Goal: Transaction & Acquisition: Register for event/course

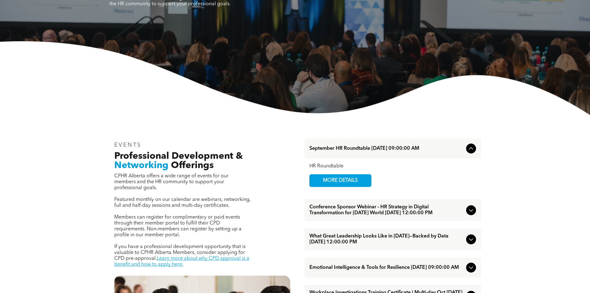
scroll to position [124, 0]
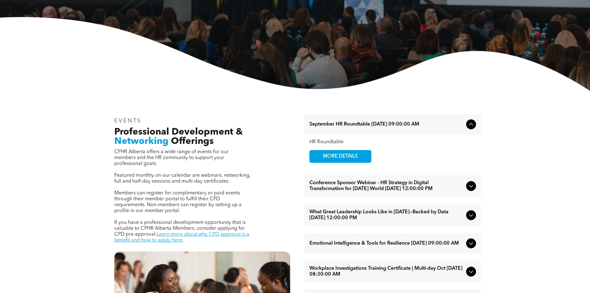
click at [346, 220] on span "What Great Leadership Looks Like in 2025—Backed by Data September/17/2025 12:00…" at bounding box center [386, 215] width 154 height 12
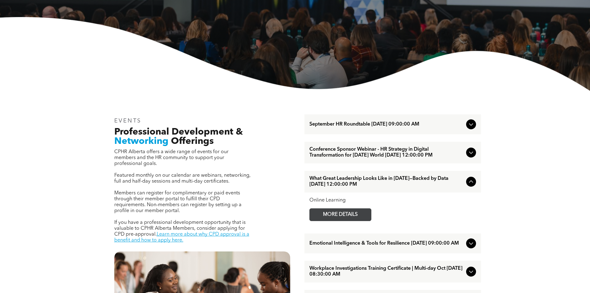
click at [346, 220] on span "MORE DETAILS" at bounding box center [340, 214] width 49 height 12
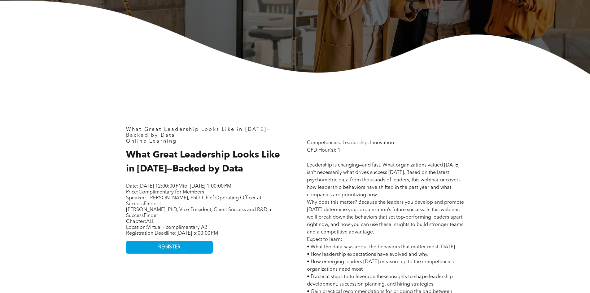
scroll to position [279, 0]
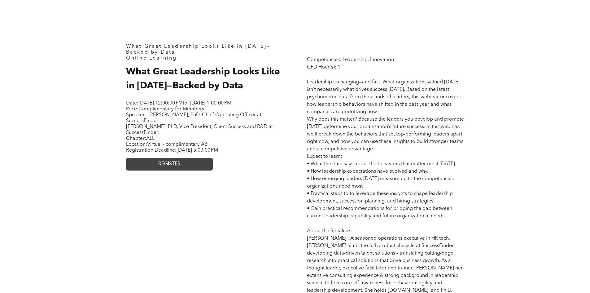
click at [155, 169] on link "REGISTER" at bounding box center [169, 164] width 87 height 13
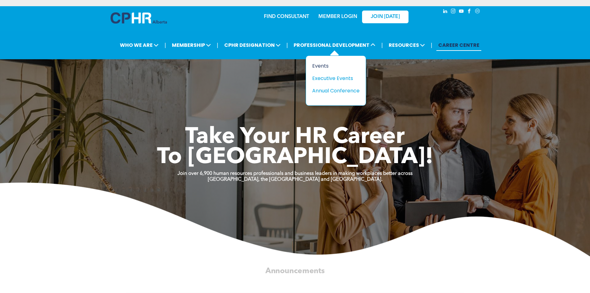
click at [323, 69] on div "Events" at bounding box center [333, 66] width 43 height 8
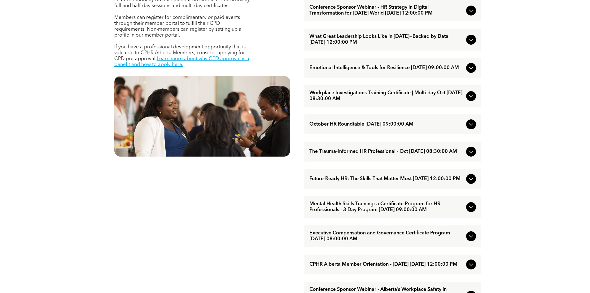
scroll to position [310, 0]
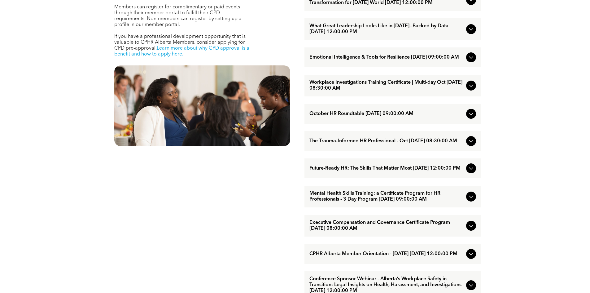
click at [365, 171] on span "Future-Ready HR: The Skills That Matter Most [DATE] 12:00:00 PM" at bounding box center [386, 168] width 154 height 6
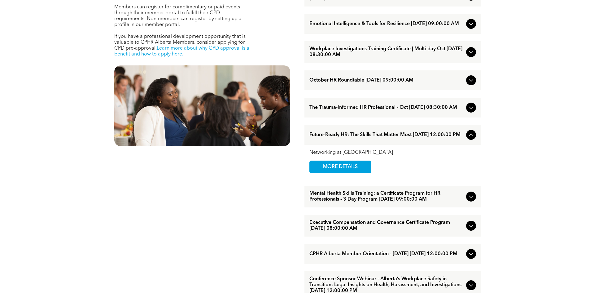
click at [365, 173] on link "MORE DETAILS" at bounding box center [340, 166] width 62 height 13
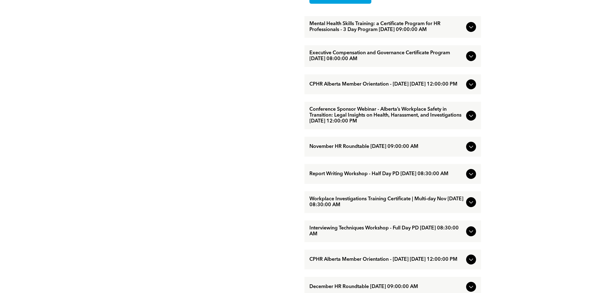
scroll to position [465, 0]
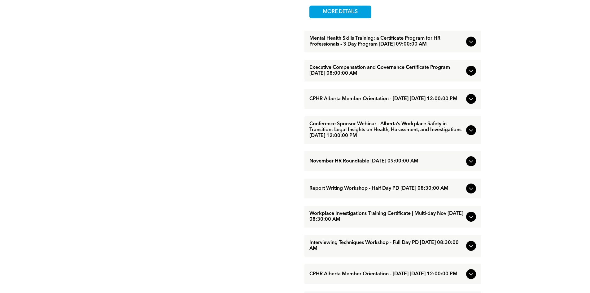
click at [370, 77] on span "Executive Compensation and Governance Certificate Program [DATE] 08:00:00 AM" at bounding box center [386, 71] width 154 height 12
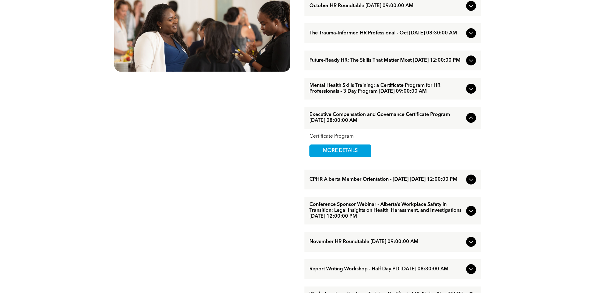
scroll to position [372, 0]
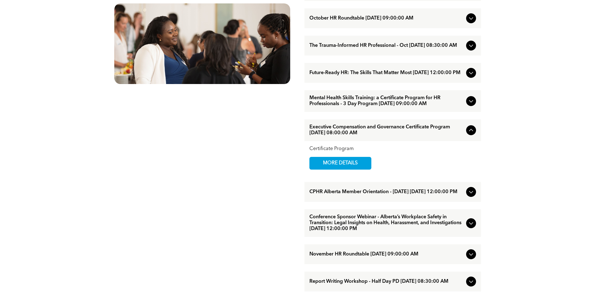
click at [366, 76] on span "Future-Ready HR: The Skills That Matter Most [DATE] 12:00:00 PM" at bounding box center [386, 73] width 154 height 6
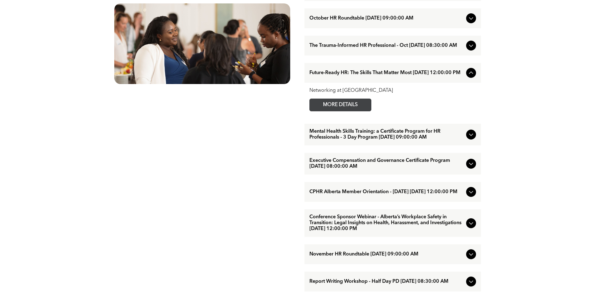
click at [352, 111] on span "MORE DETAILS" at bounding box center [340, 105] width 49 height 12
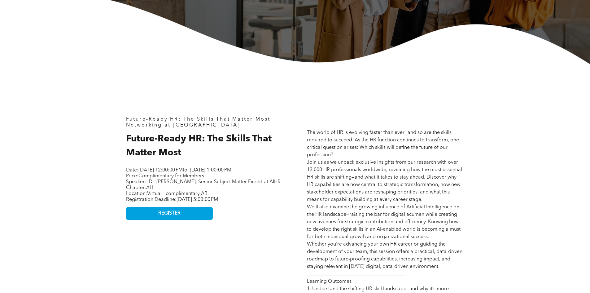
scroll to position [186, 0]
